Goal: Navigation & Orientation: Understand site structure

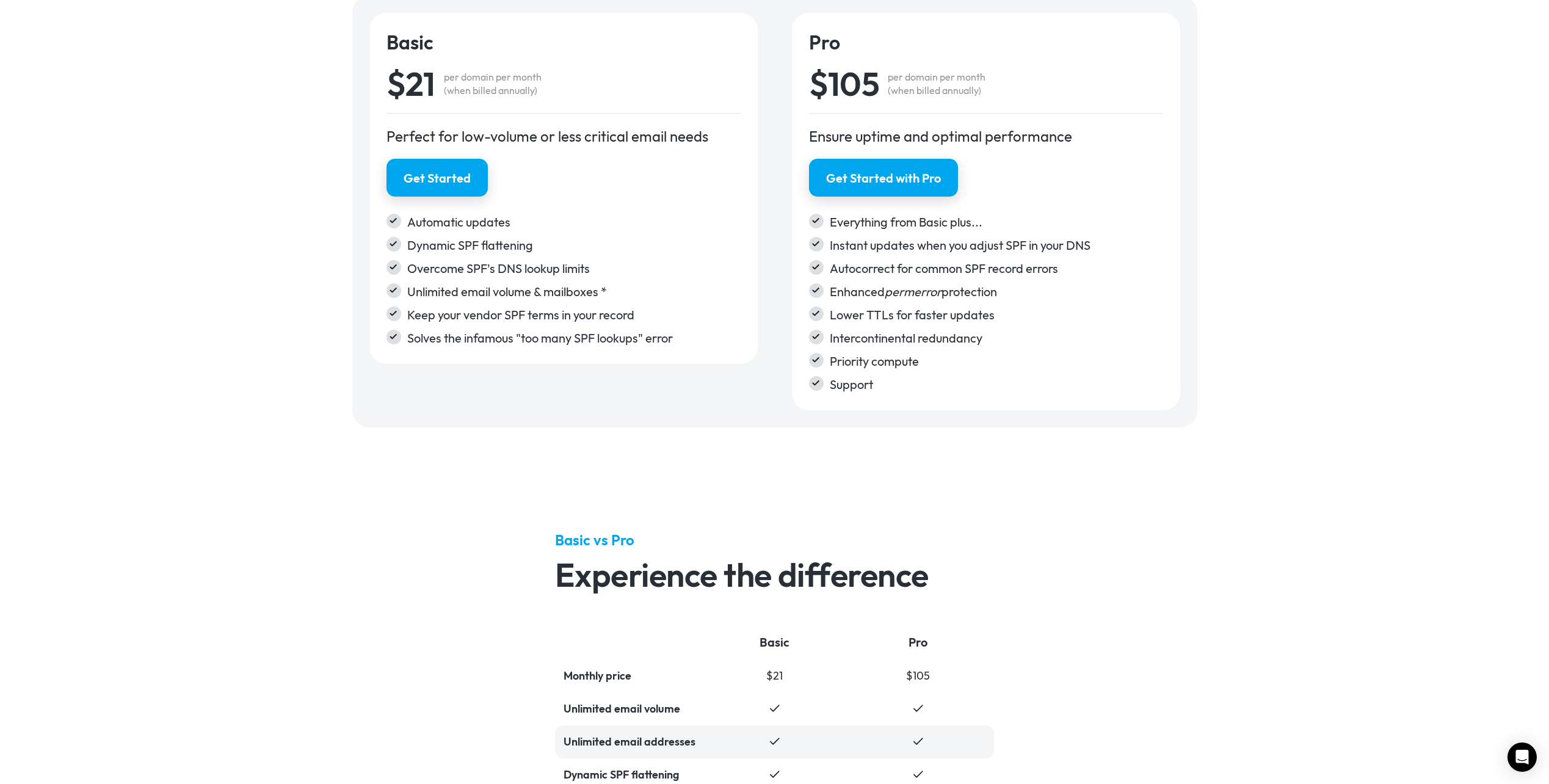
scroll to position [1939, 0]
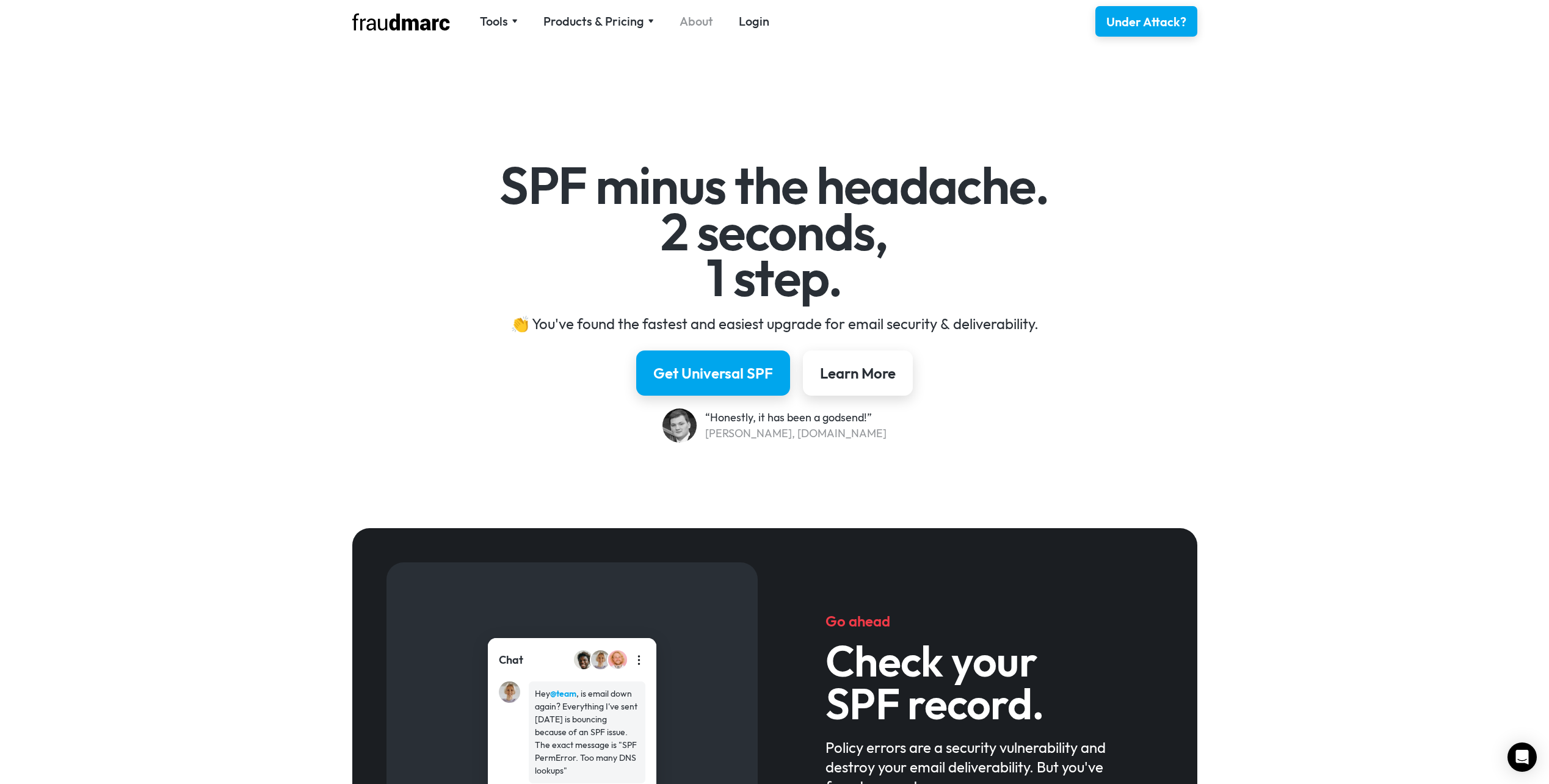
click at [691, 24] on link "About" at bounding box center [696, 21] width 34 height 17
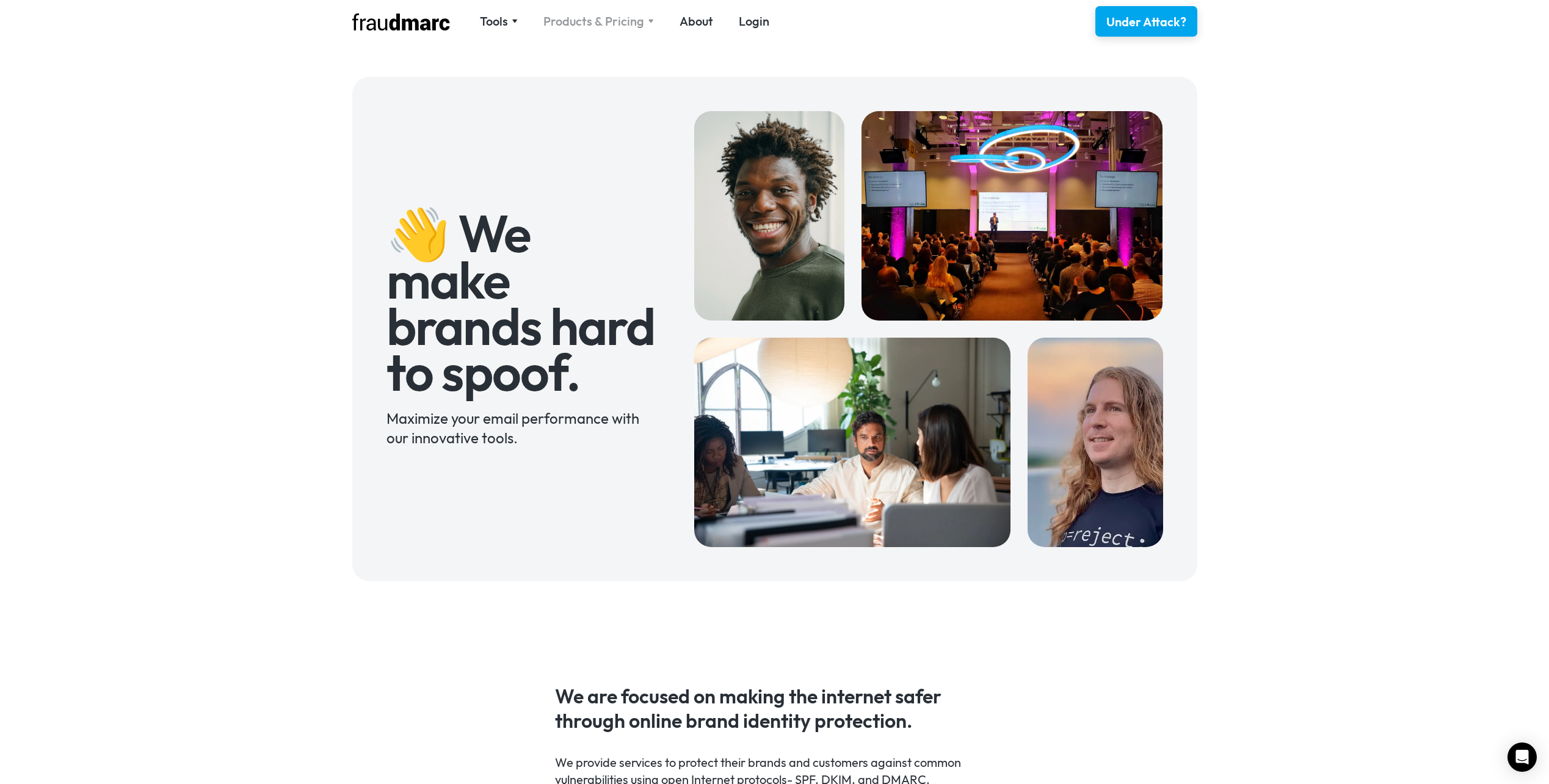
click at [636, 25] on div "Products & Pricing" at bounding box center [593, 21] width 101 height 17
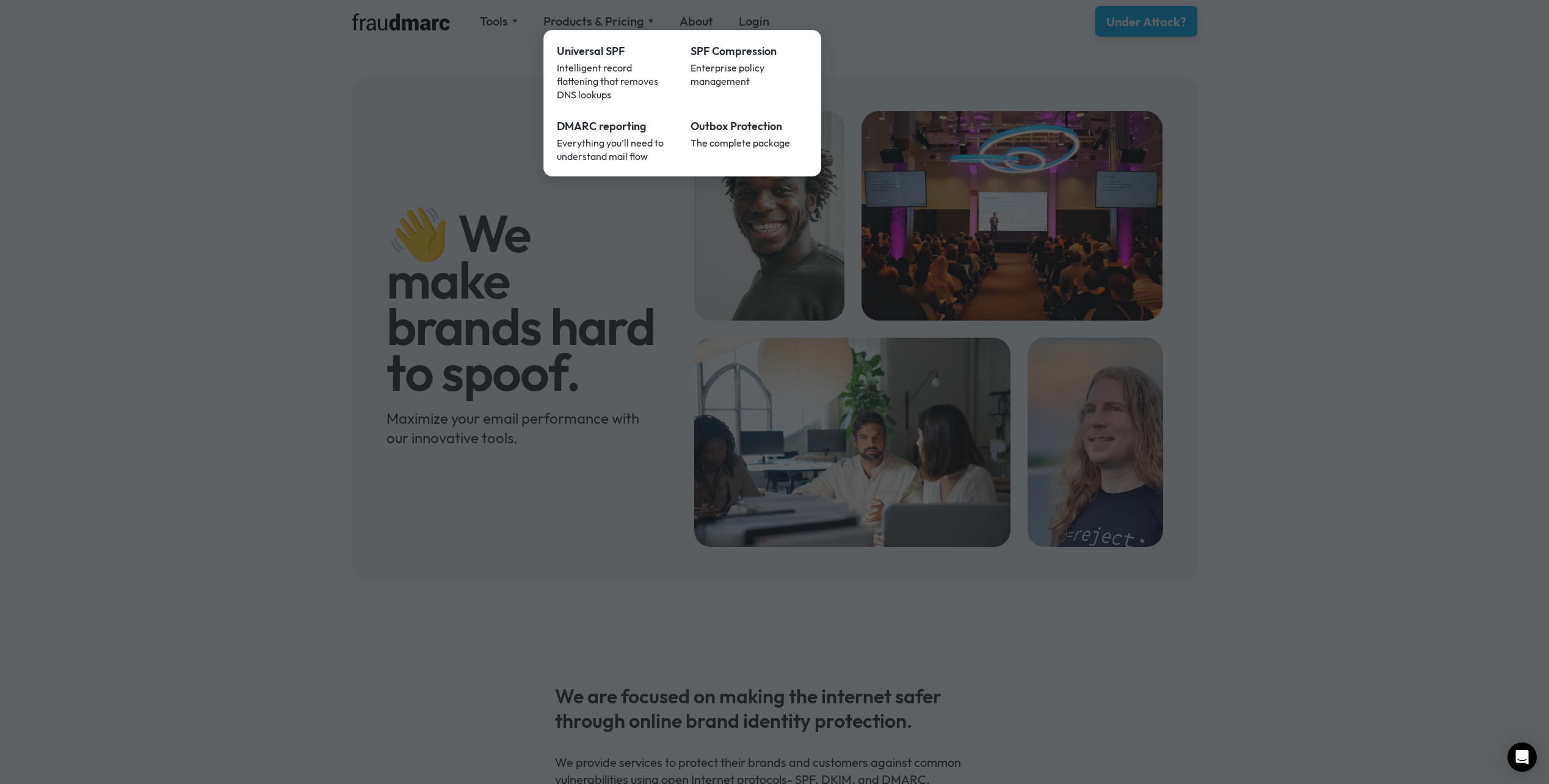
click at [512, 18] on div at bounding box center [774, 392] width 1549 height 784
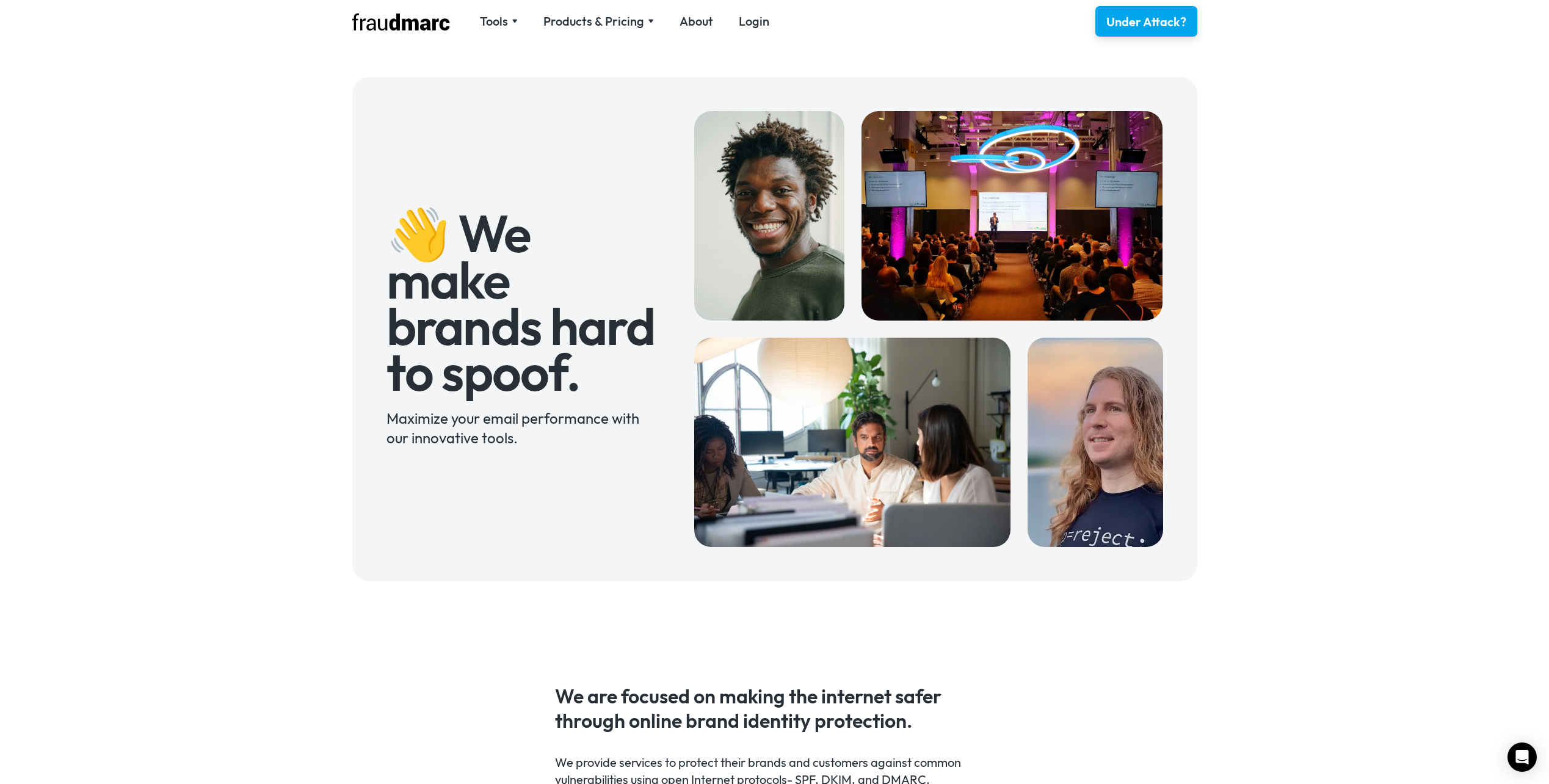
click at [511, 18] on div "Tools" at bounding box center [499, 21] width 38 height 17
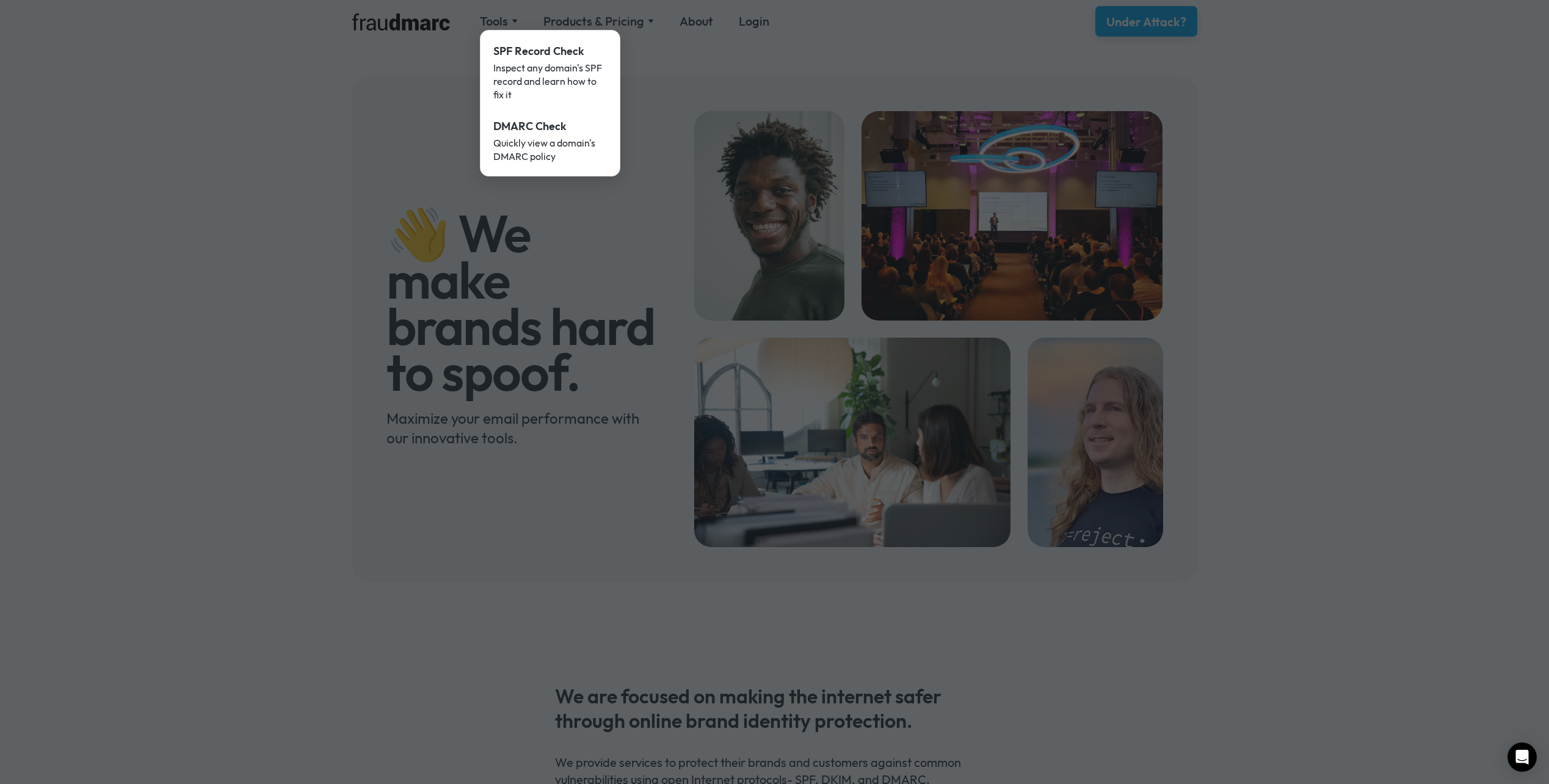
click at [769, 58] on div at bounding box center [774, 392] width 1549 height 784
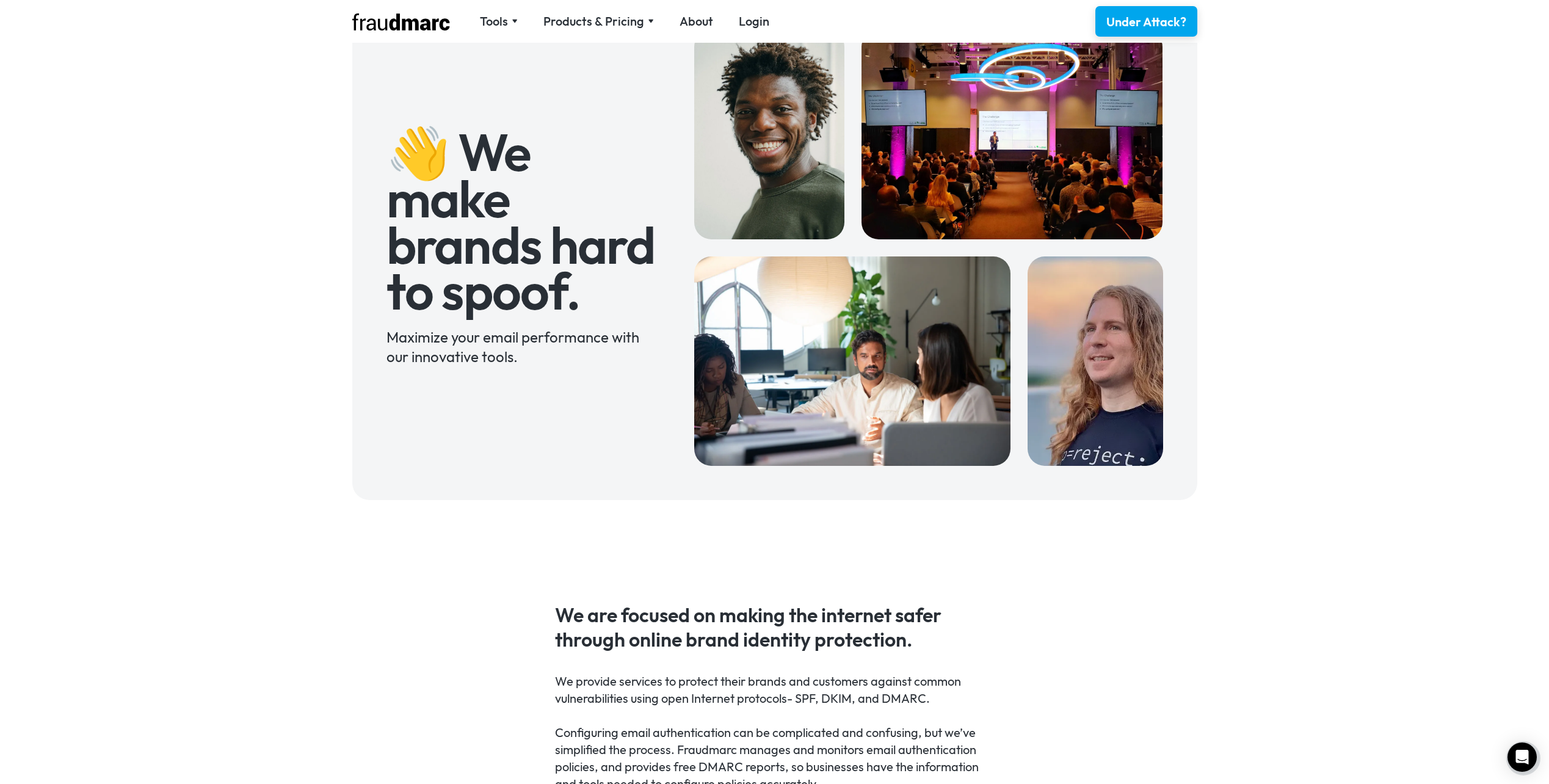
scroll to position [660, 0]
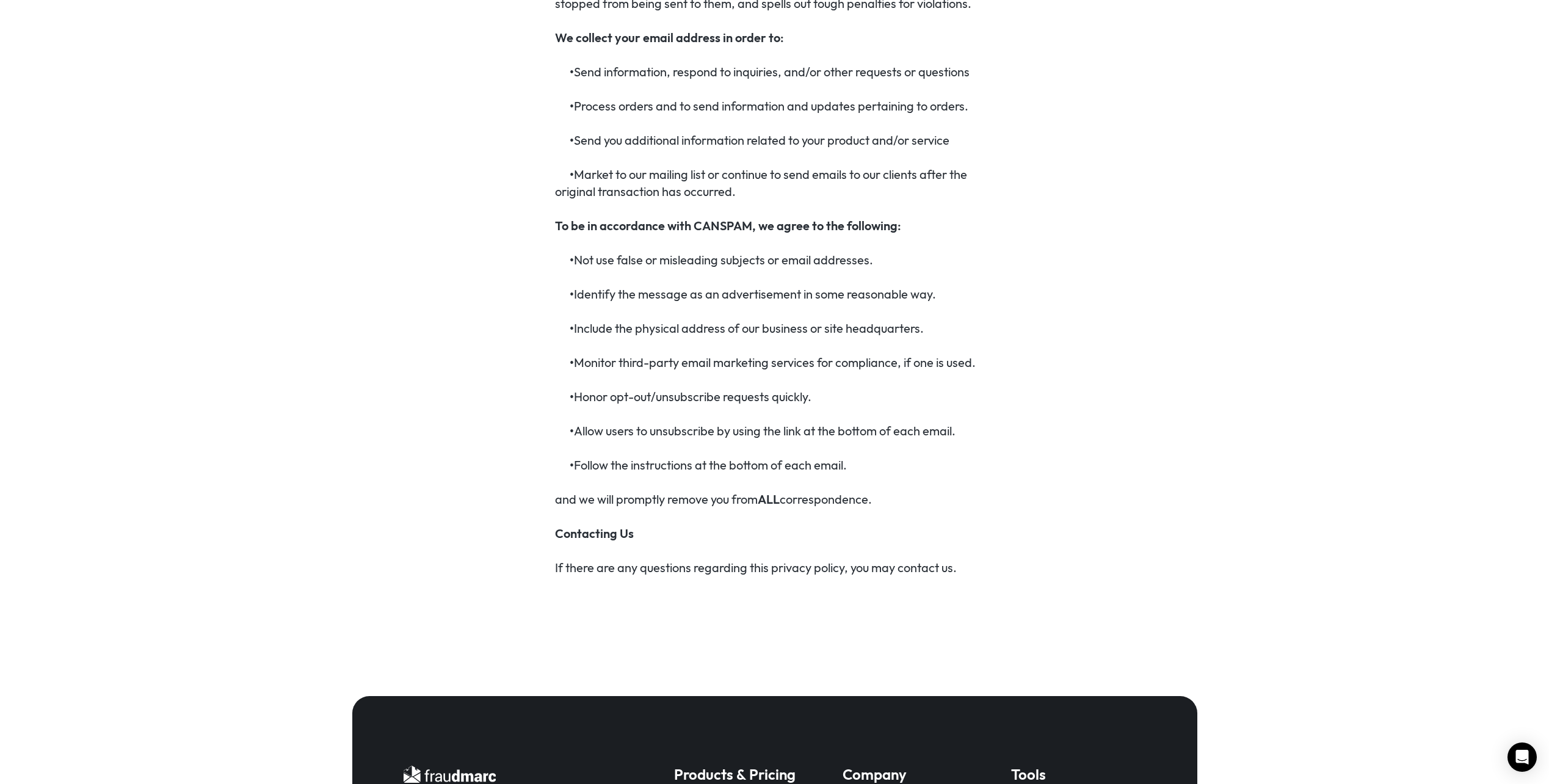
scroll to position [4070, 0]
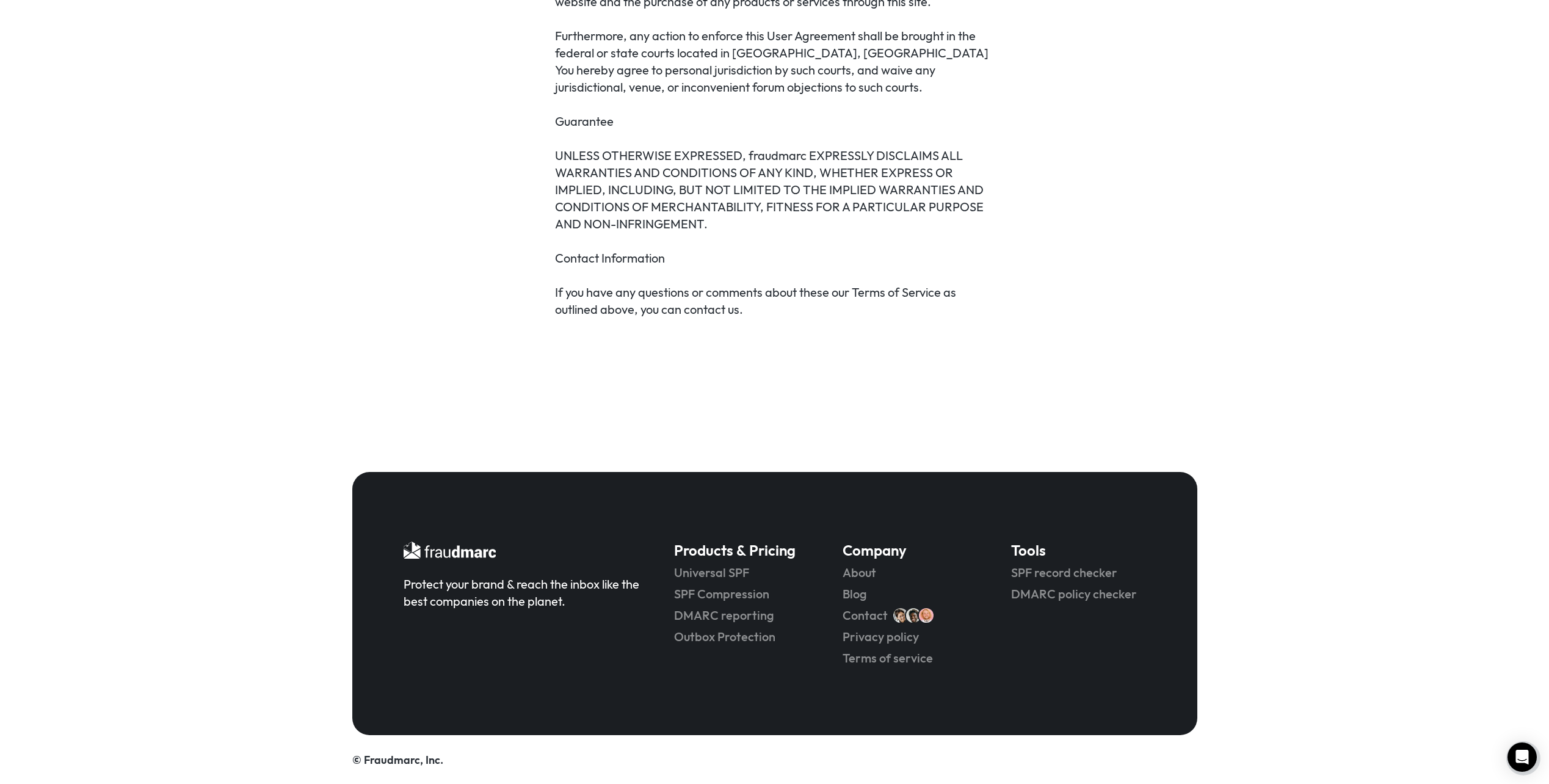
scroll to position [3456, 0]
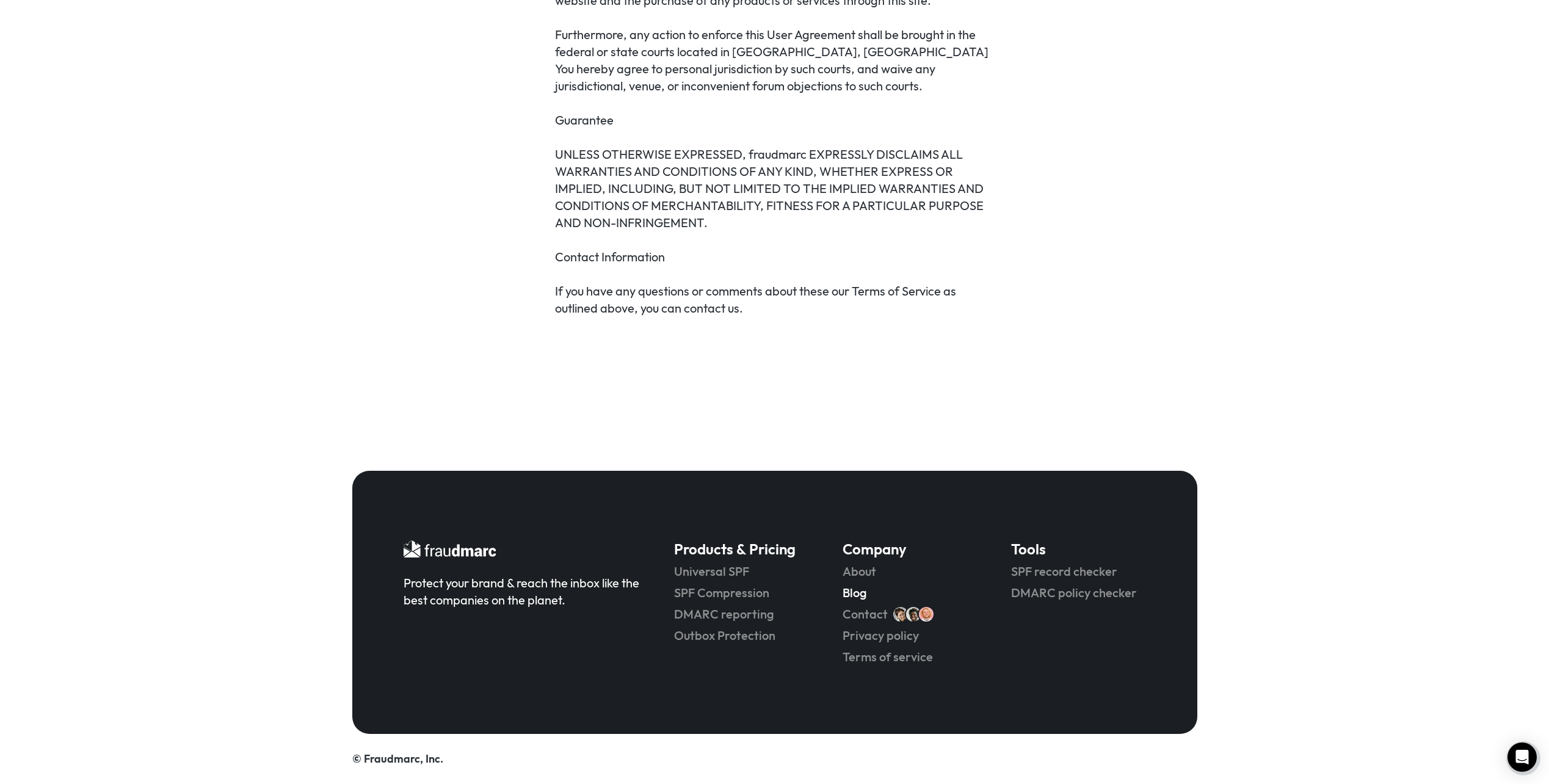
click at [860, 590] on link "Blog" at bounding box center [909, 593] width 134 height 17
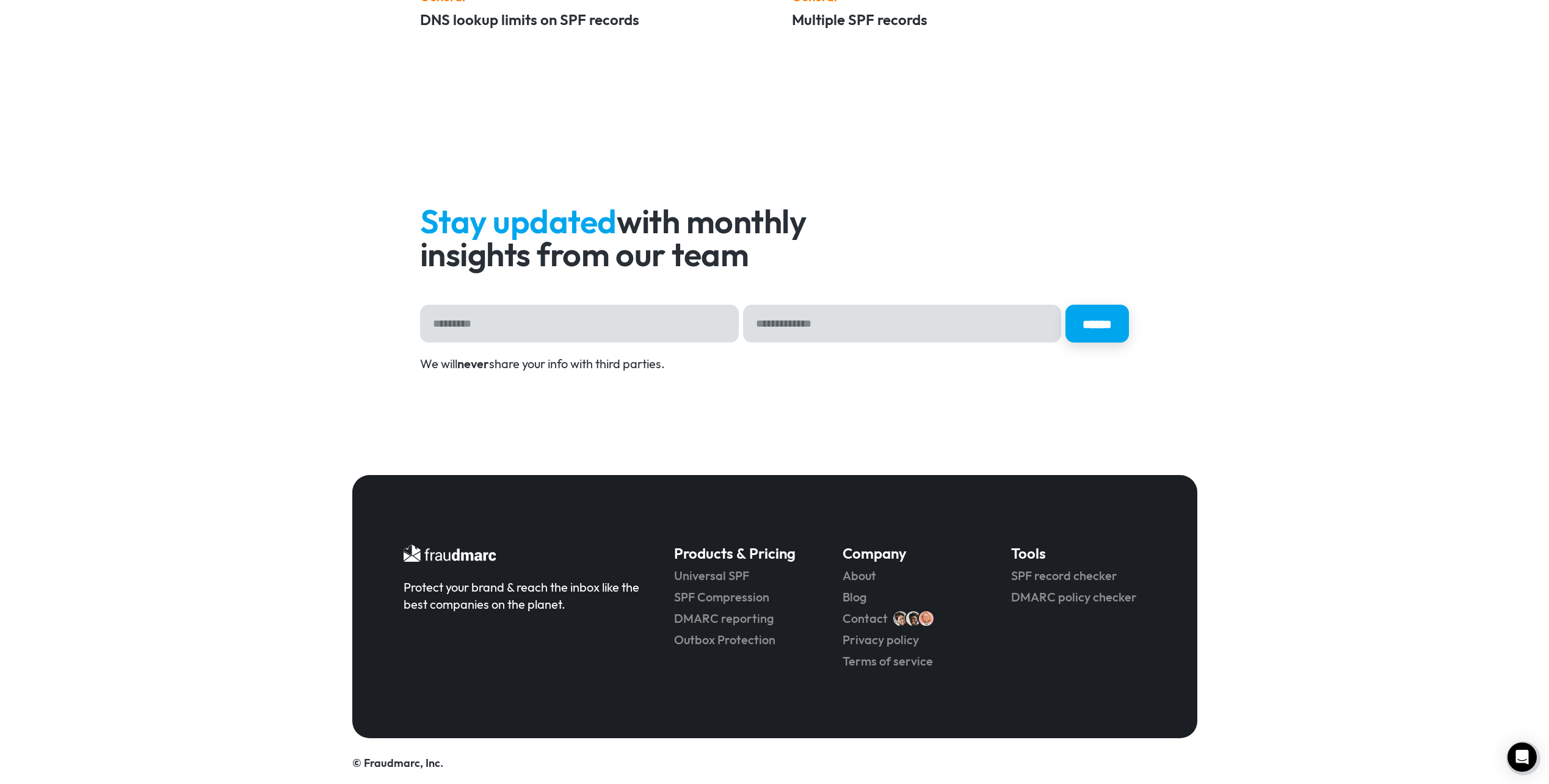
scroll to position [2939, 0]
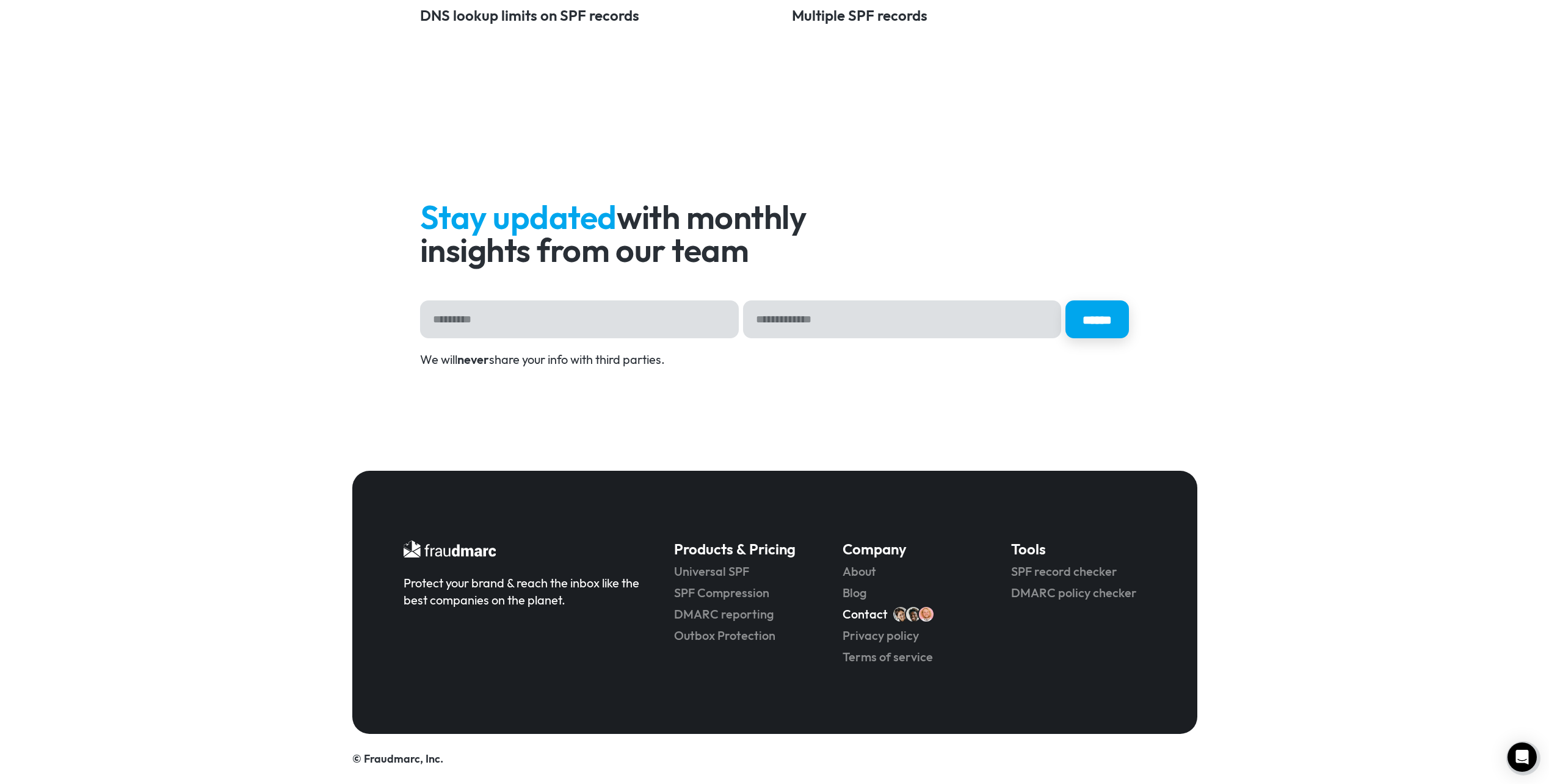
click at [864, 616] on link "Contact" at bounding box center [865, 614] width 45 height 17
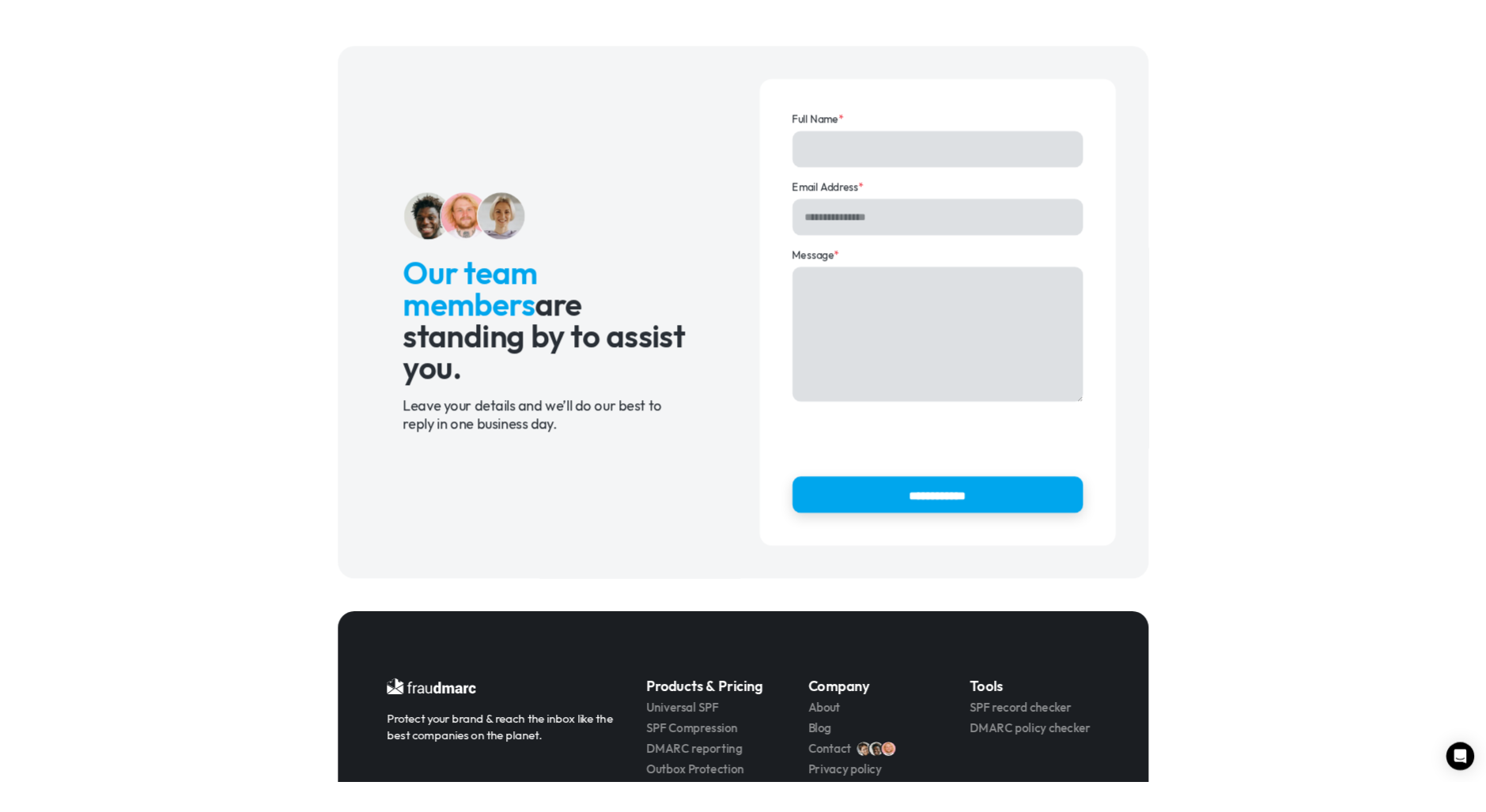
scroll to position [42, 0]
